Goal: Information Seeking & Learning: Learn about a topic

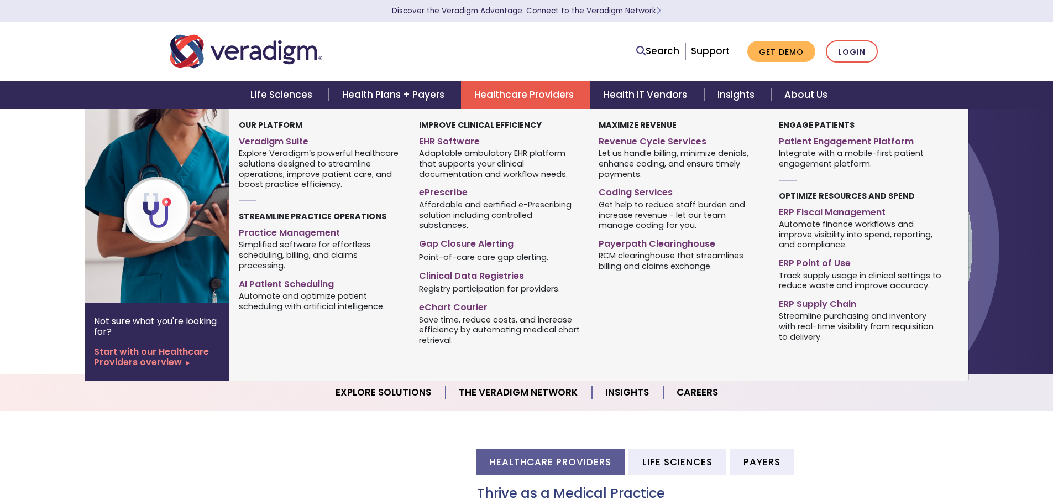
drag, startPoint x: 0, startPoint y: 0, endPoint x: 521, endPoint y: 92, distance: 529.5
click at [521, 92] on link "Healthcare Providers" at bounding box center [525, 95] width 129 height 28
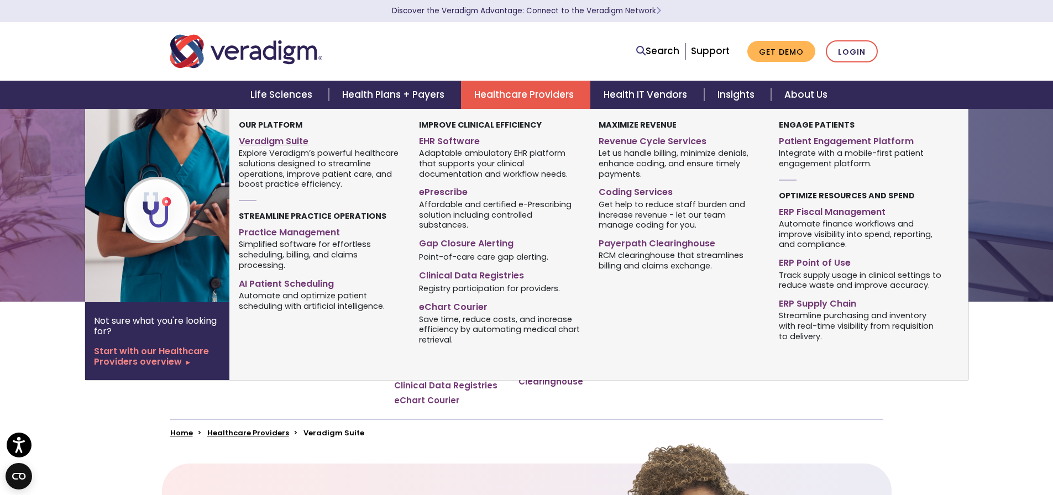
click at [291, 137] on link "Veradigm Suite" at bounding box center [320, 140] width 163 height 16
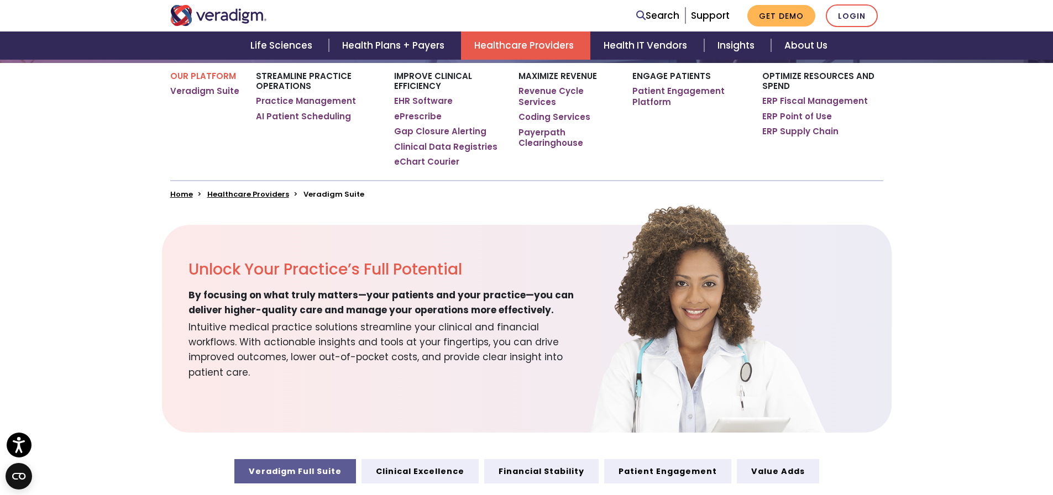
scroll to position [221, 0]
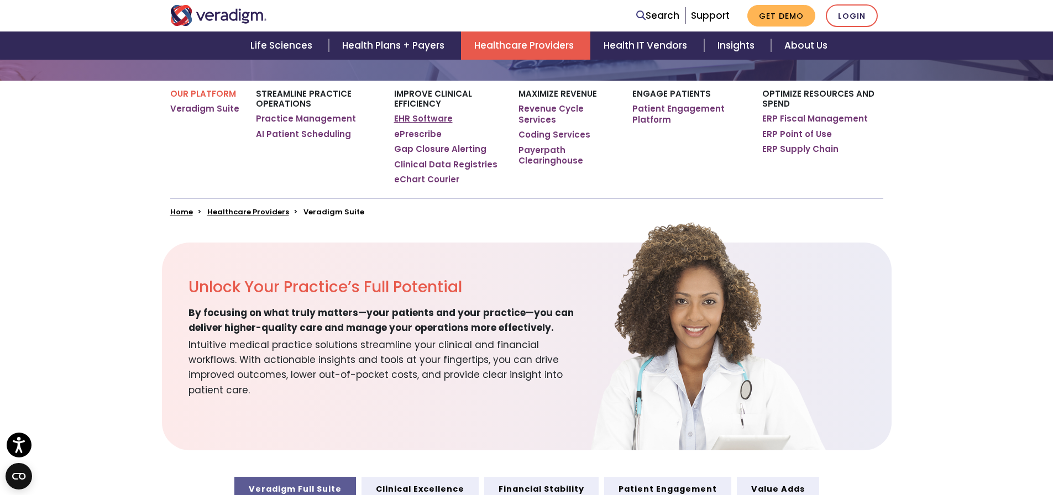
click at [428, 119] on link "EHR Software" at bounding box center [423, 118] width 59 height 11
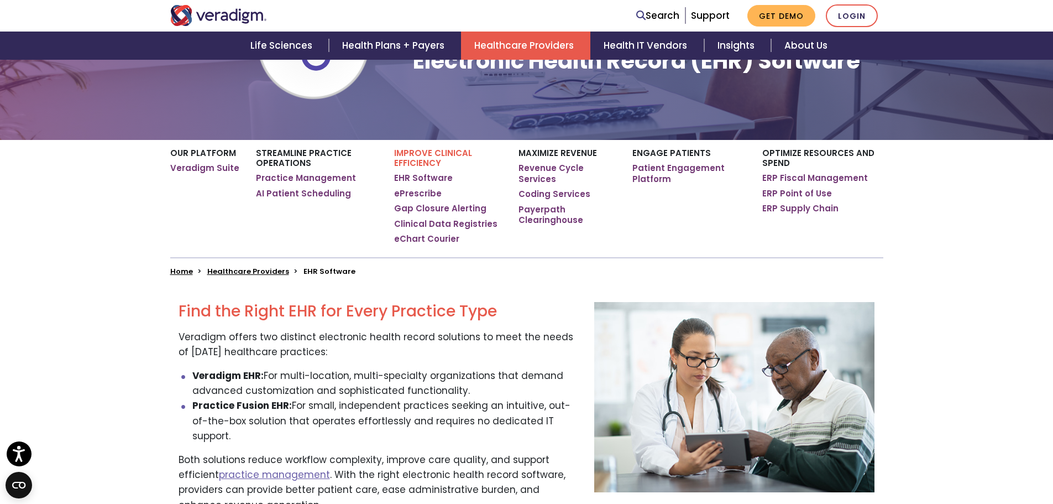
scroll to position [221, 0]
